Goal: Obtain resource: Download file/media

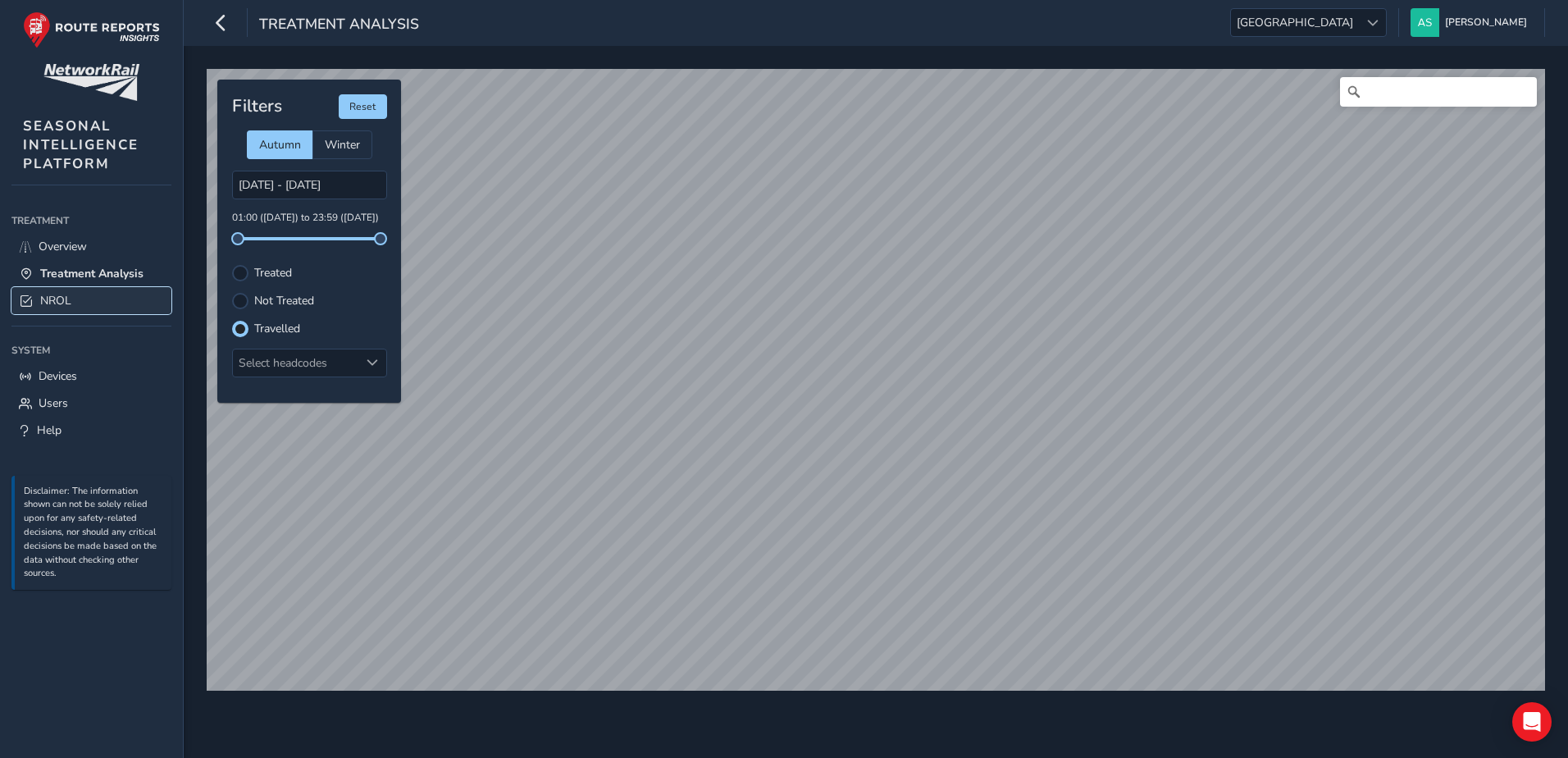
click at [42, 301] on span "NROL" at bounding box center [56, 300] width 32 height 16
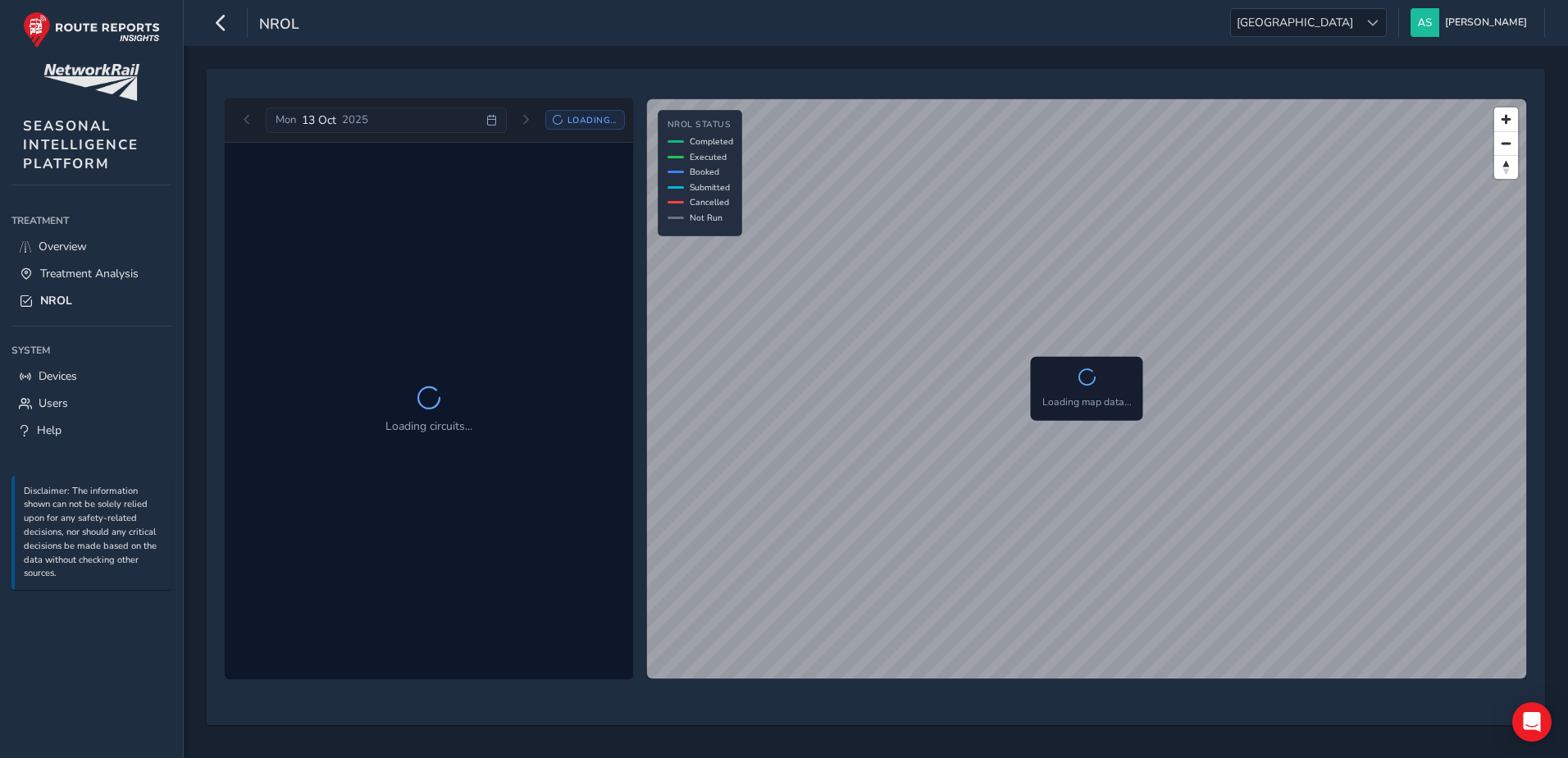
click at [1341, 39] on div "NROL [GEOGRAPHIC_DATA] [GEOGRAPHIC_DATA] [PERSON_NAME] Colour Scheme: Dark Dim …" at bounding box center [875, 23] width 1384 height 45
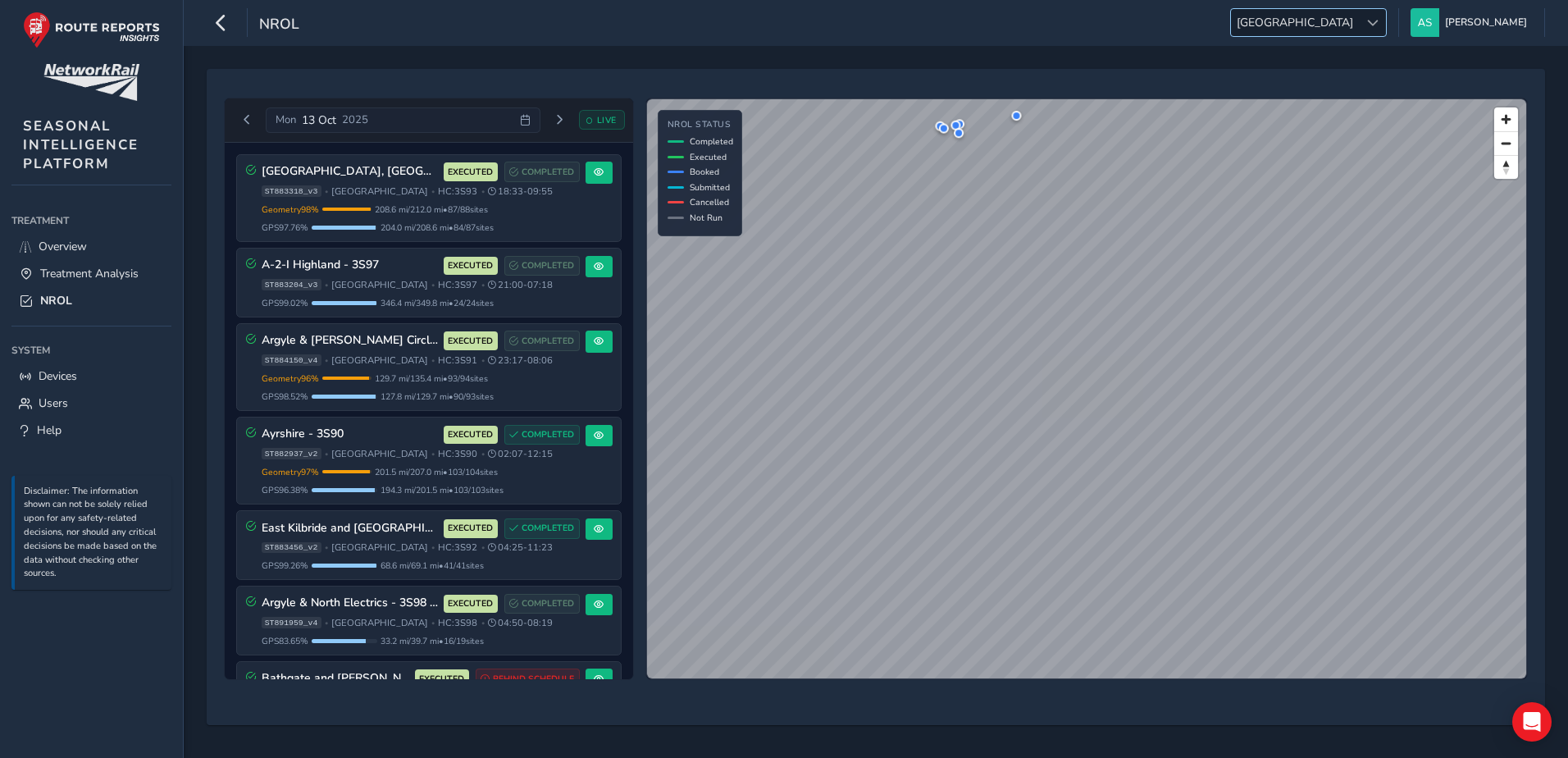
click at [1351, 30] on span "[GEOGRAPHIC_DATA]" at bounding box center [1294, 22] width 127 height 27
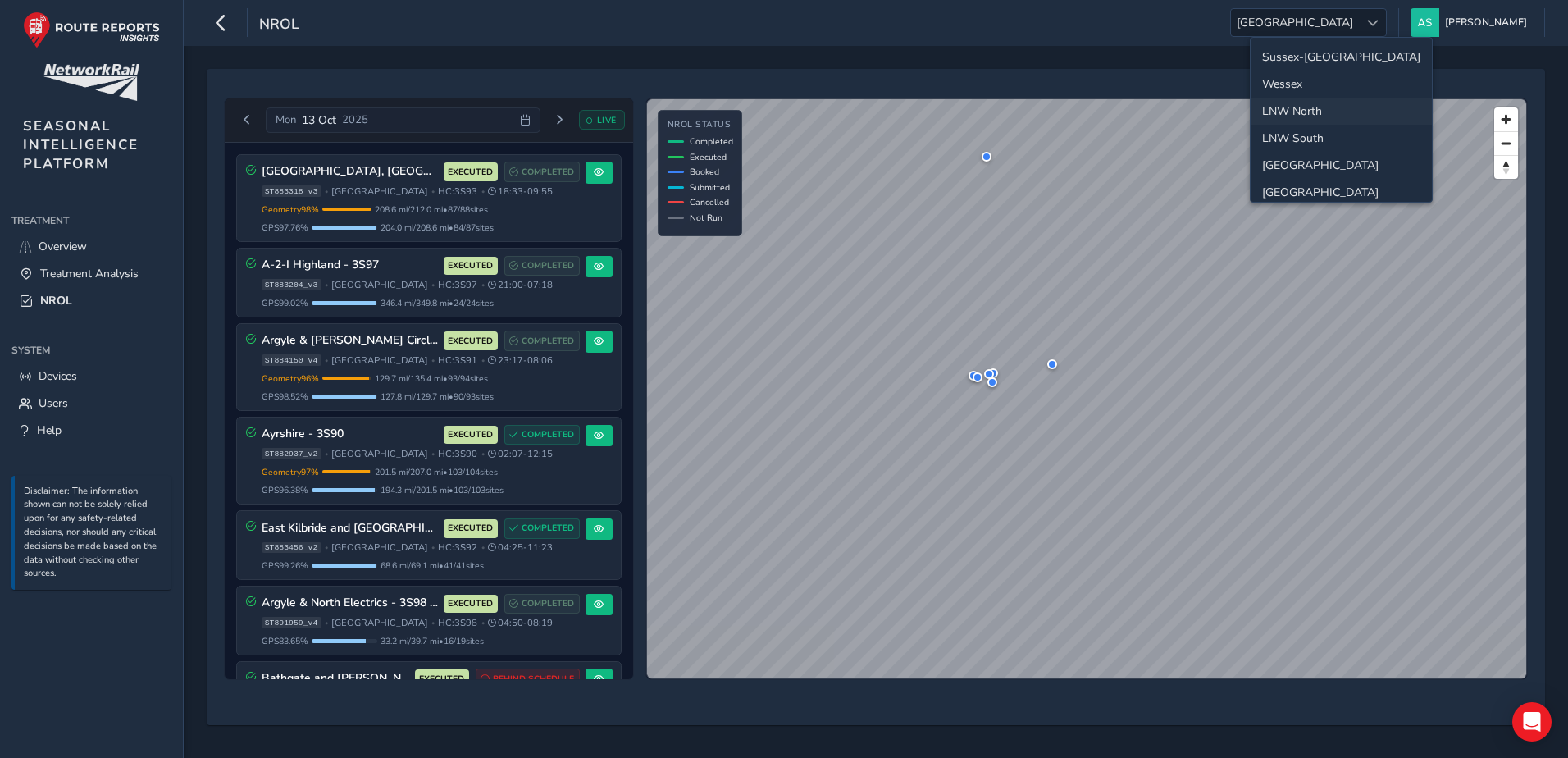
click at [1305, 110] on li "LNW North" at bounding box center [1341, 111] width 181 height 27
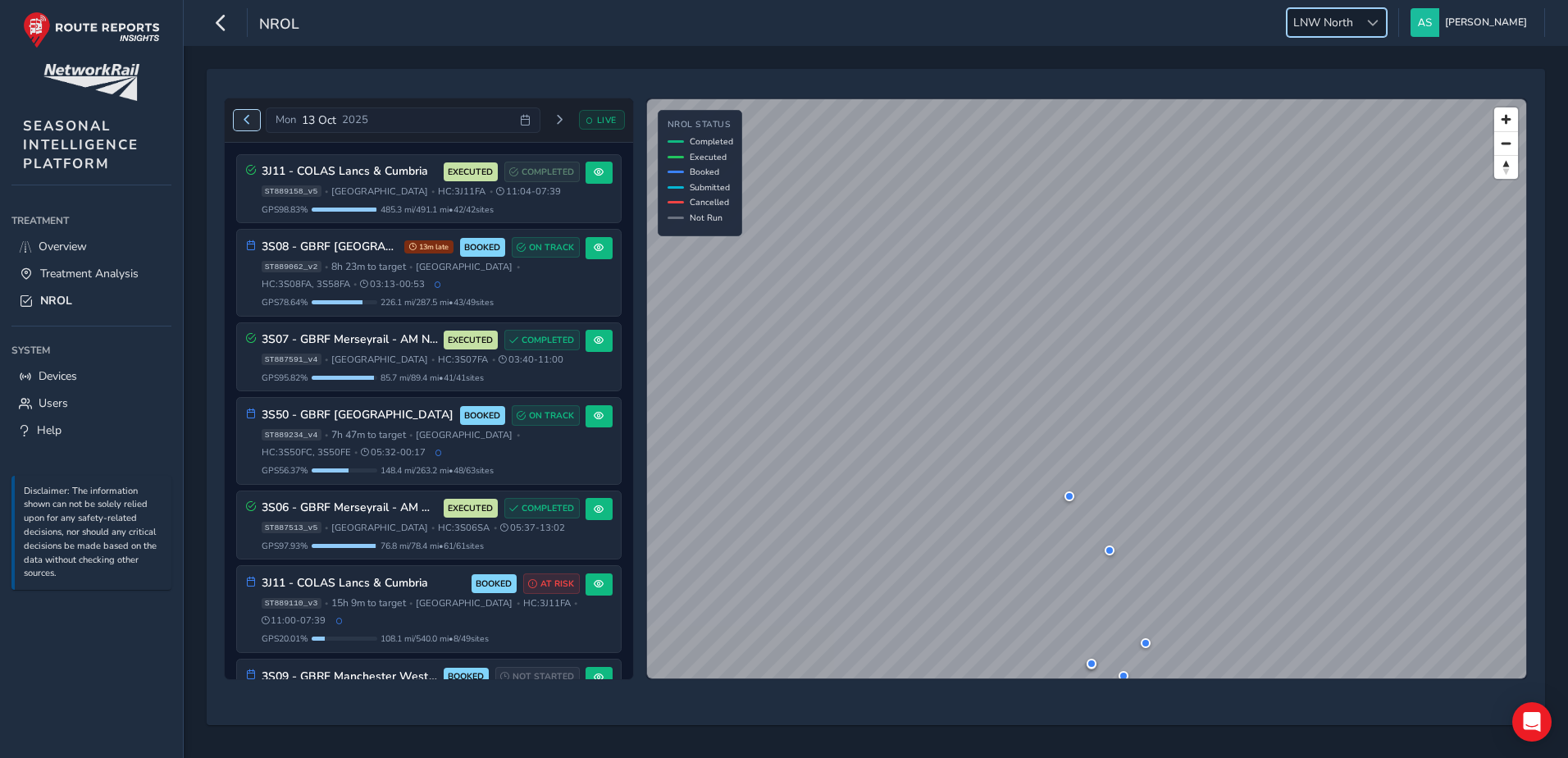
click at [255, 122] on button "Previous day" at bounding box center [247, 120] width 27 height 21
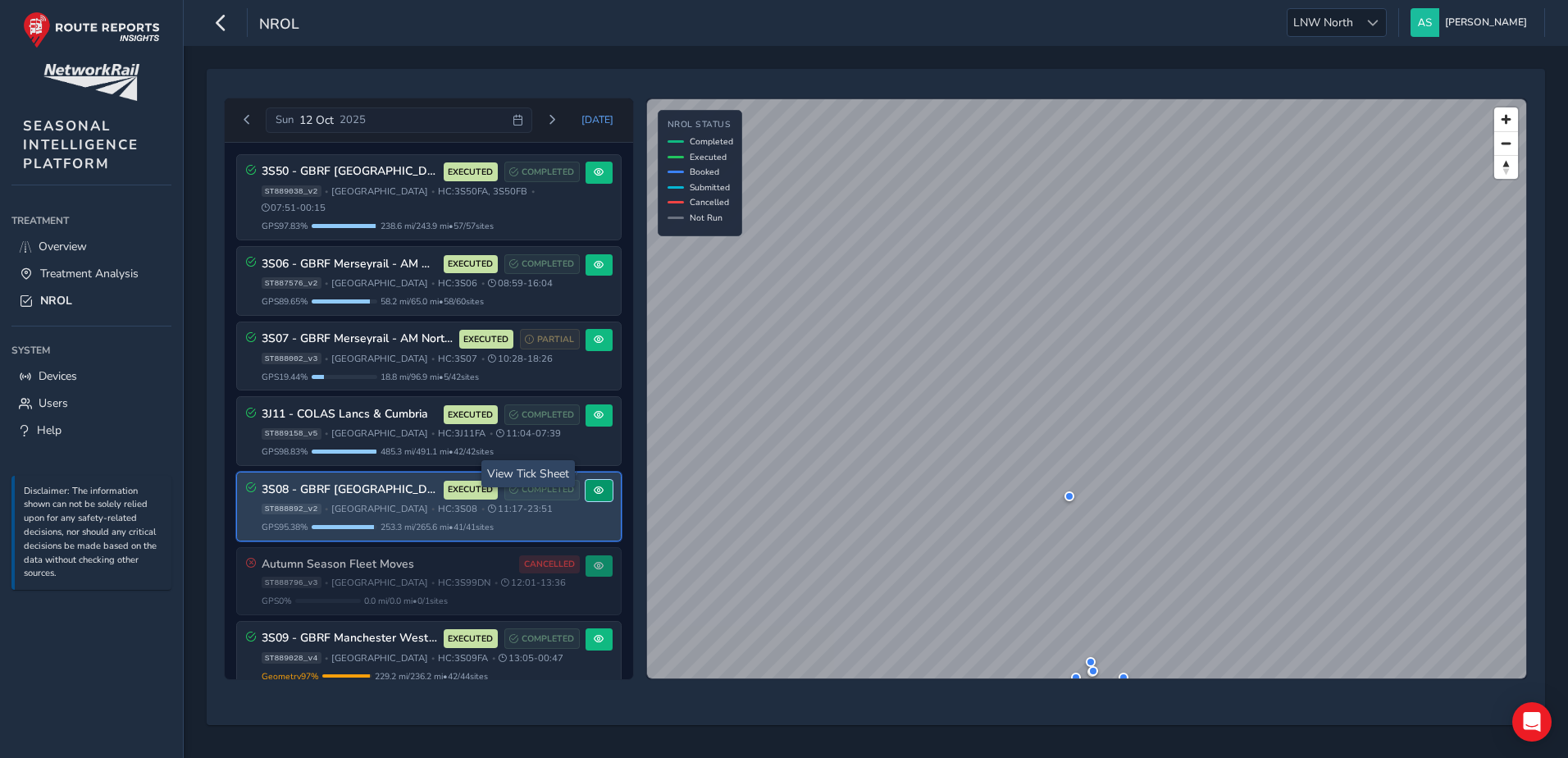
click at [594, 485] on span at bounding box center [599, 490] width 10 height 10
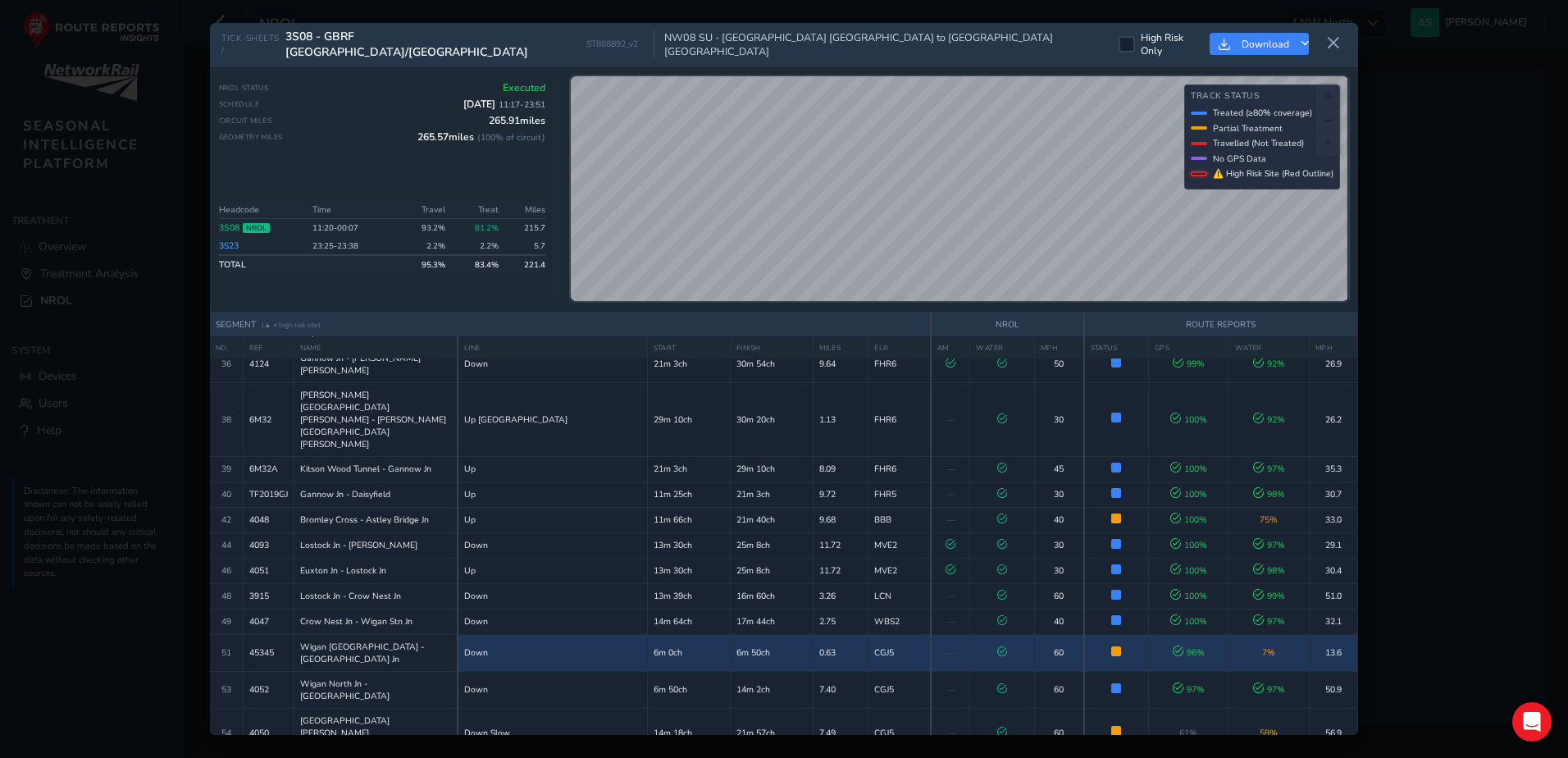
scroll to position [697, 0]
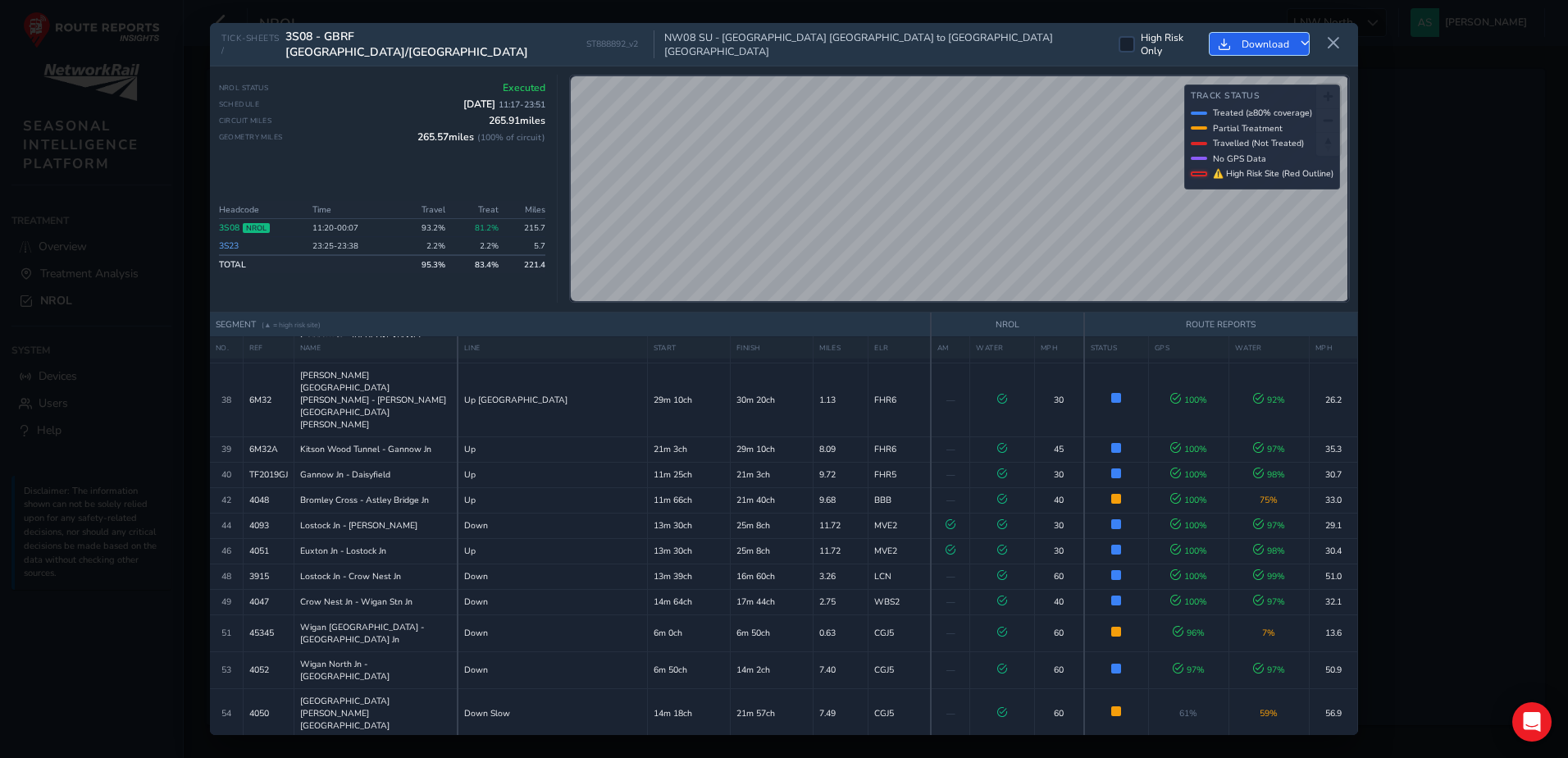
click at [1288, 42] on button "Download" at bounding box center [1259, 43] width 99 height 22
click at [1311, 109] on span "Download as Excel" at bounding box center [1280, 112] width 98 height 12
